Goal: Transaction & Acquisition: Purchase product/service

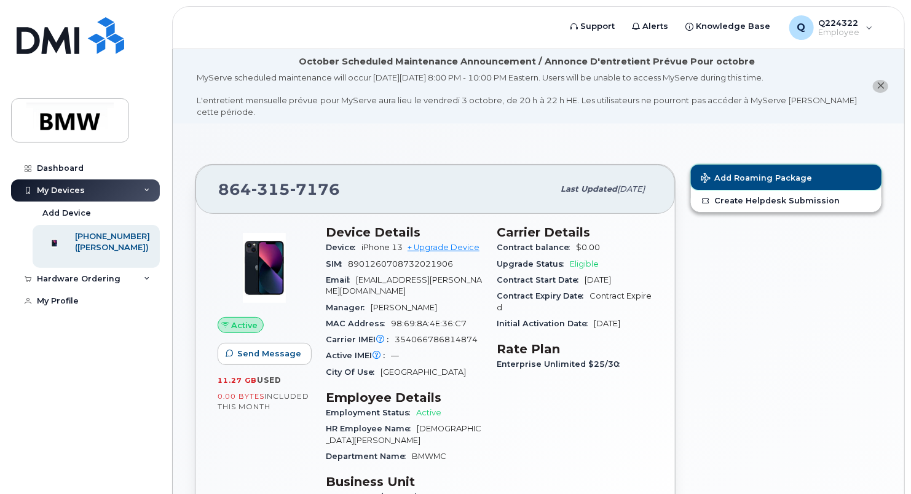
click at [740, 178] on span "Add Roaming Package" at bounding box center [755, 179] width 111 height 12
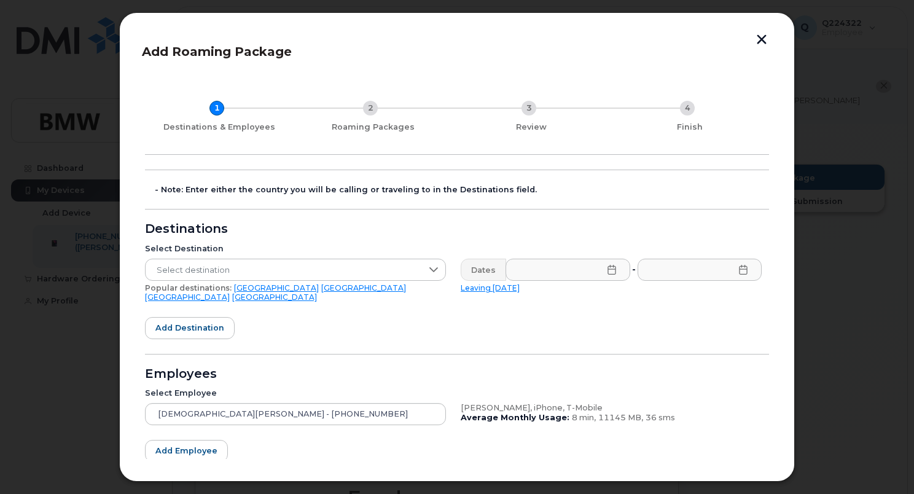
click at [607, 267] on icon at bounding box center [612, 270] width 10 height 10
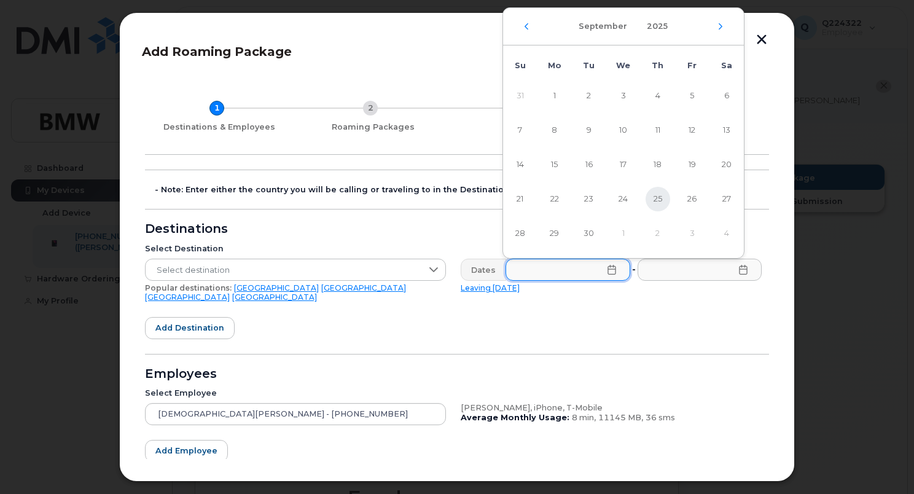
click at [652, 197] on span "25" at bounding box center [658, 199] width 25 height 25
type input "[DATE]"
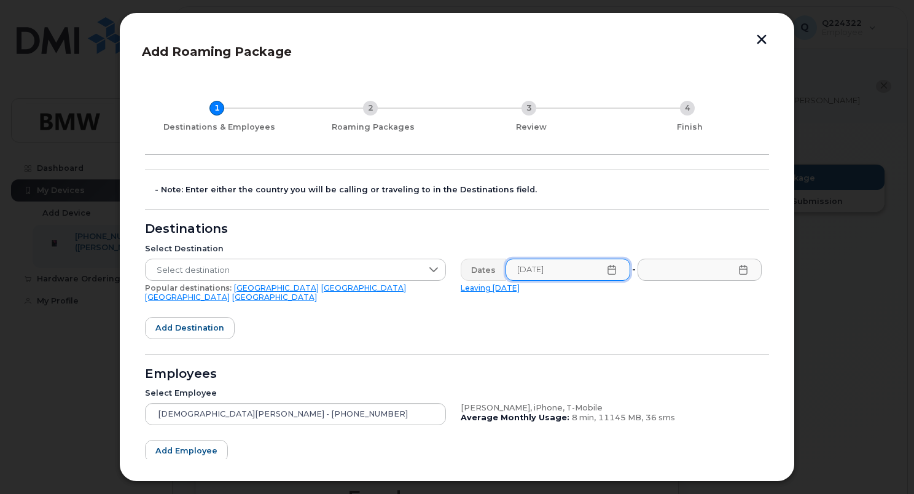
click at [741, 268] on icon at bounding box center [744, 270] width 10 height 10
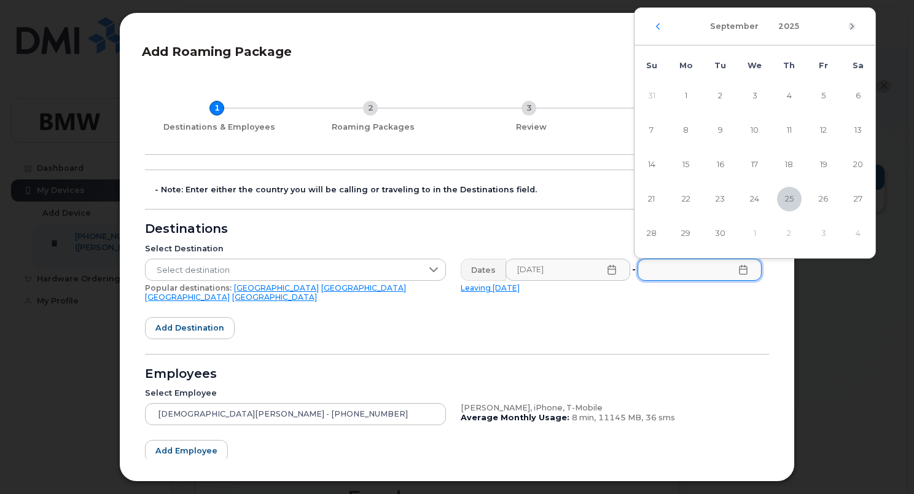
click at [852, 24] on icon "Next Month" at bounding box center [852, 27] width 7 height 10
click at [759, 199] on span "22" at bounding box center [755, 199] width 25 height 25
type input "[DATE]"
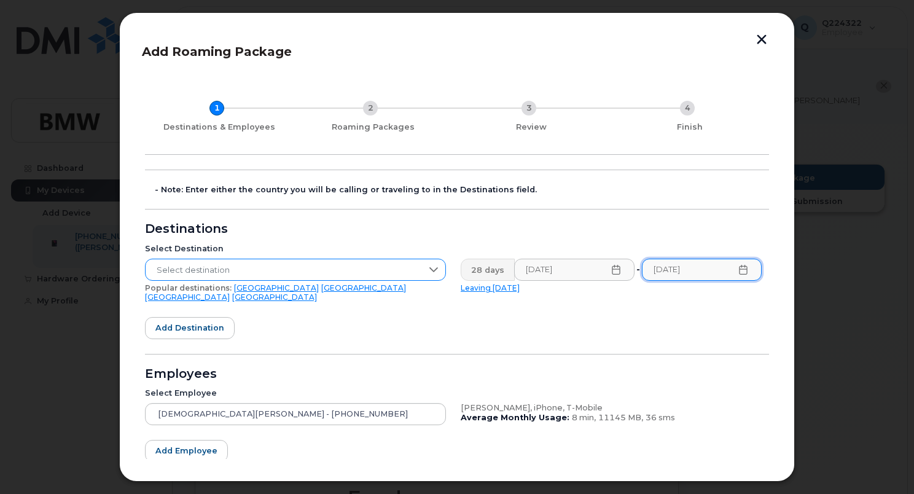
click at [322, 262] on span "Select destination" at bounding box center [284, 270] width 276 height 22
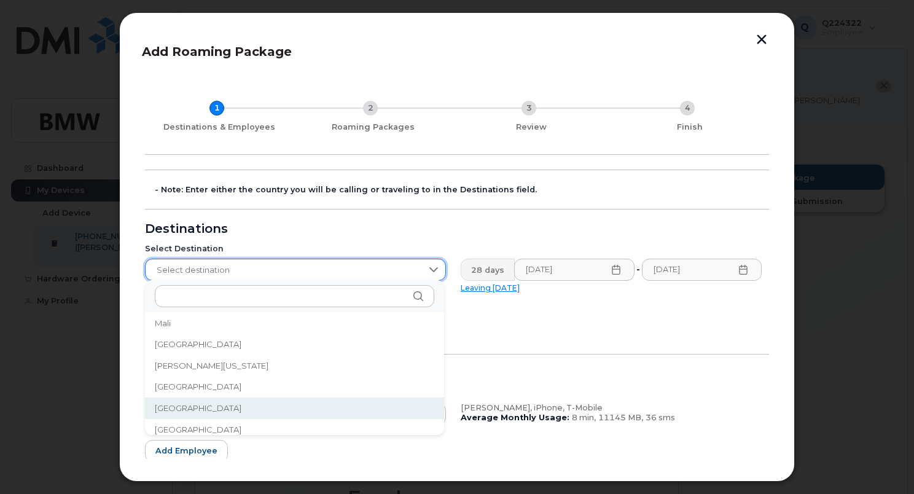
scroll to position [2558, 0]
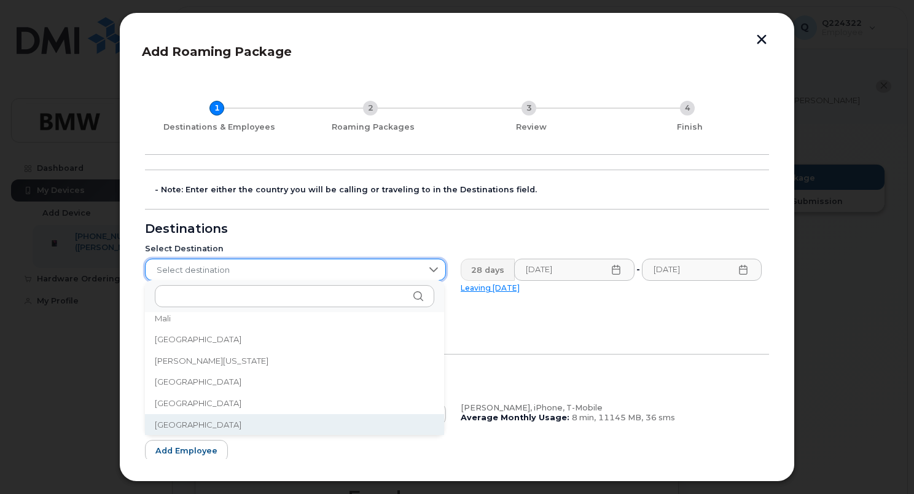
click at [202, 425] on li "[GEOGRAPHIC_DATA]" at bounding box center [294, 425] width 299 height 22
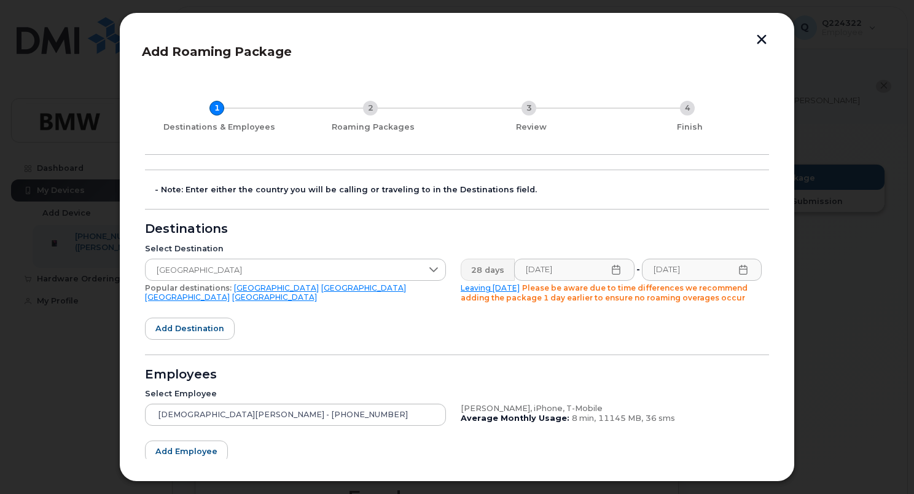
click at [410, 323] on form "- Note: Enter either the country you will be calling or traveling to in the Des…" at bounding box center [457, 350] width 624 height 360
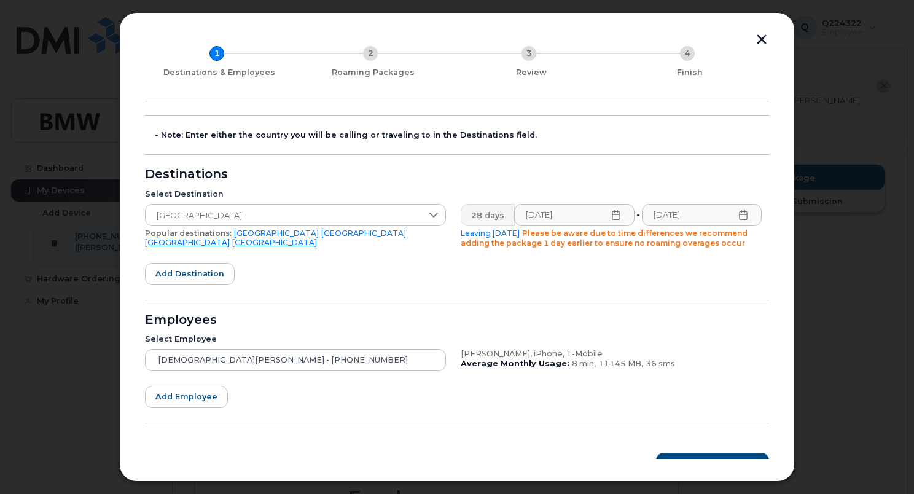
scroll to position [73, 0]
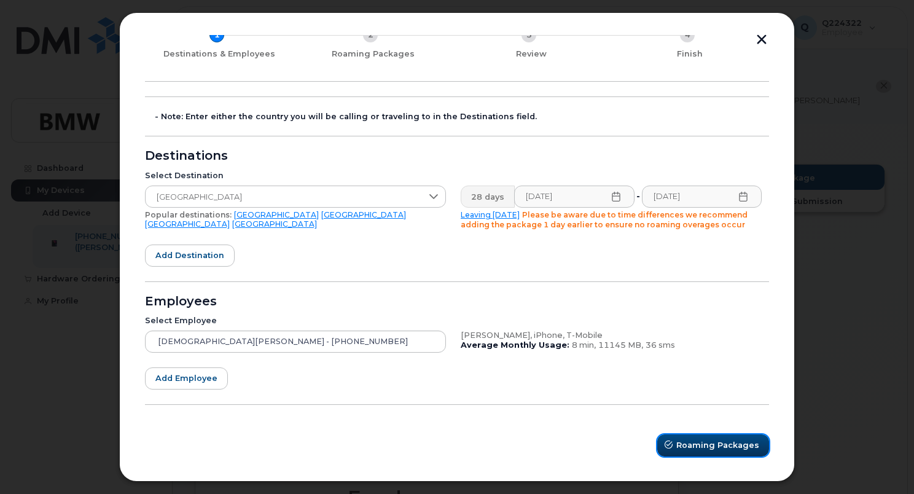
click at [704, 437] on button "Roaming Packages" at bounding box center [713, 445] width 112 height 22
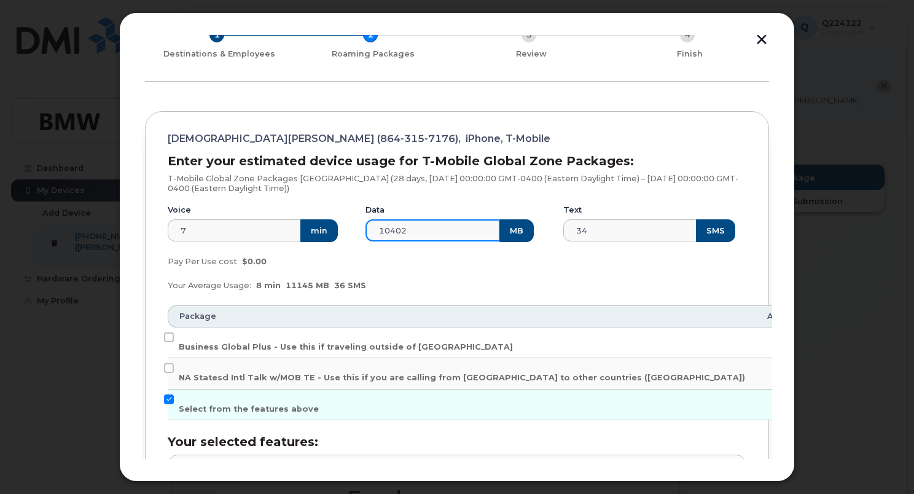
drag, startPoint x: 458, startPoint y: 230, endPoint x: 345, endPoint y: 218, distance: 114.3
click at [345, 218] on div "Voice 7 min Data 10402 MB Text 34 SMS" at bounding box center [457, 223] width 594 height 52
type input "20000"
click at [439, 274] on div "Your Average Usage: 8 min 11145 MB 36 SMS" at bounding box center [457, 285] width 594 height 25
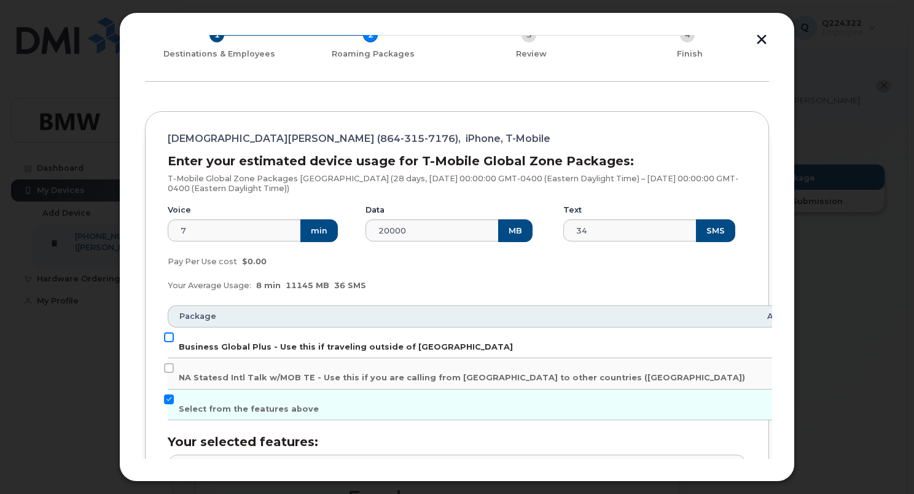
click at [171, 337] on input "Business Global Plus - Use this if traveling outside of [GEOGRAPHIC_DATA]" at bounding box center [169, 337] width 10 height 10
checkbox input "true"
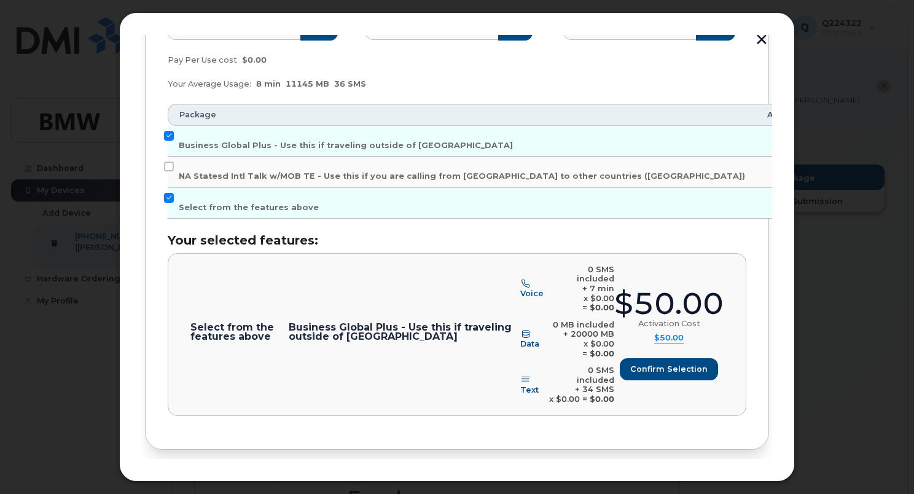
scroll to position [278, 0]
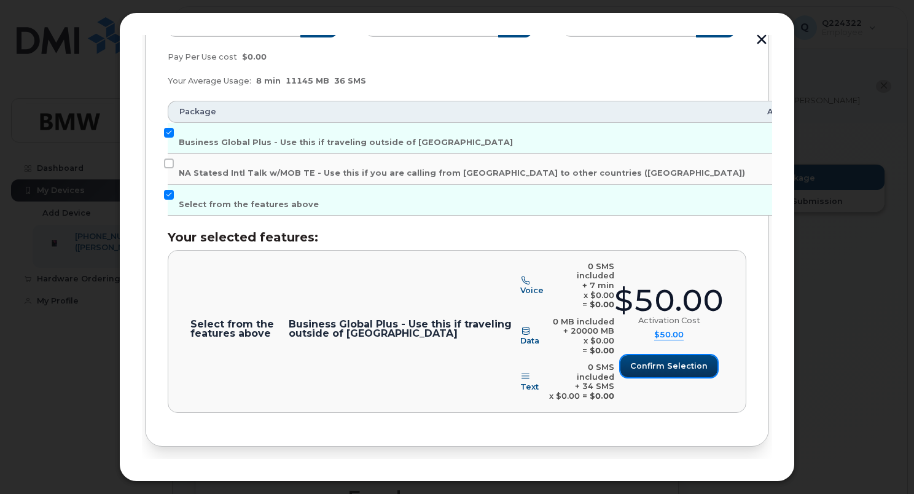
click at [680, 360] on span "Confirm selection" at bounding box center [668, 366] width 77 height 12
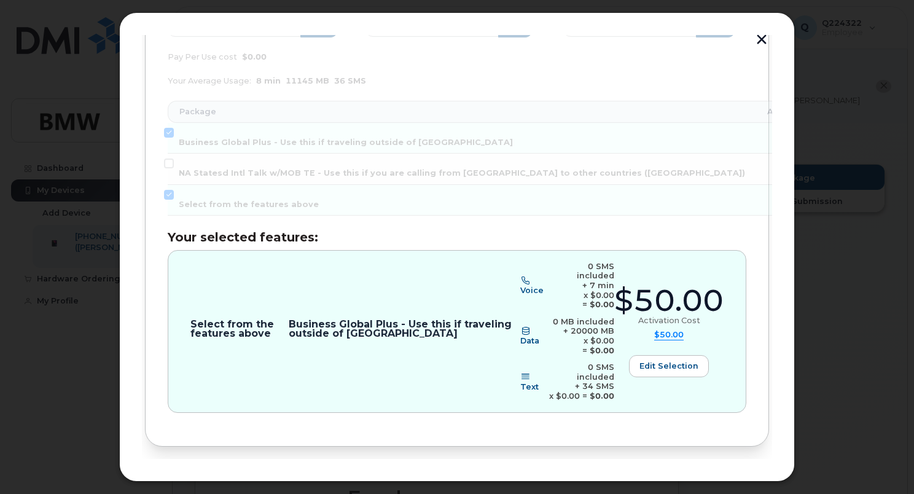
click at [747, 476] on button "Review" at bounding box center [740, 487] width 60 height 22
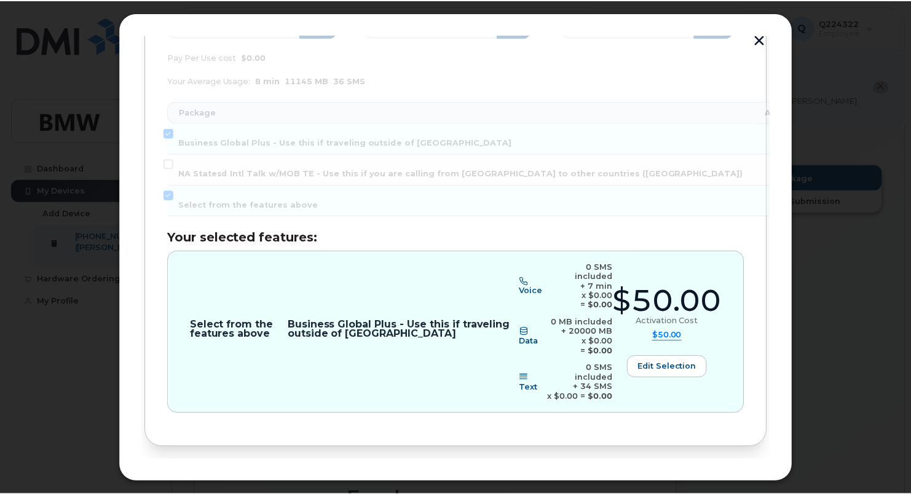
scroll to position [0, 0]
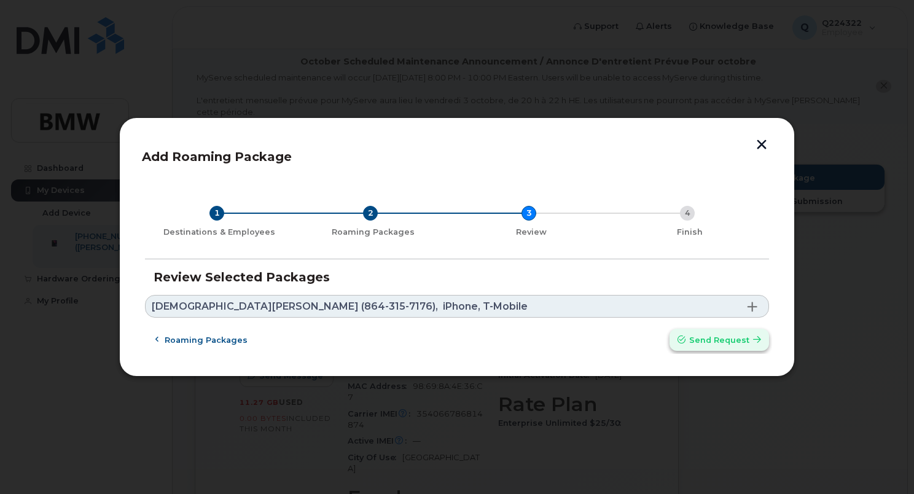
click at [735, 344] on span "Send request" at bounding box center [719, 340] width 60 height 12
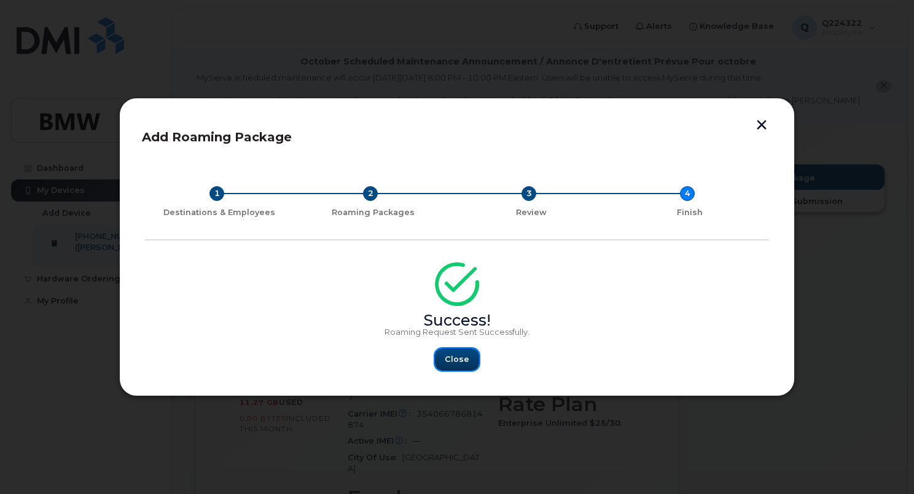
click at [469, 354] on button "Close" at bounding box center [457, 359] width 44 height 22
